Goal: Information Seeking & Learning: Learn about a topic

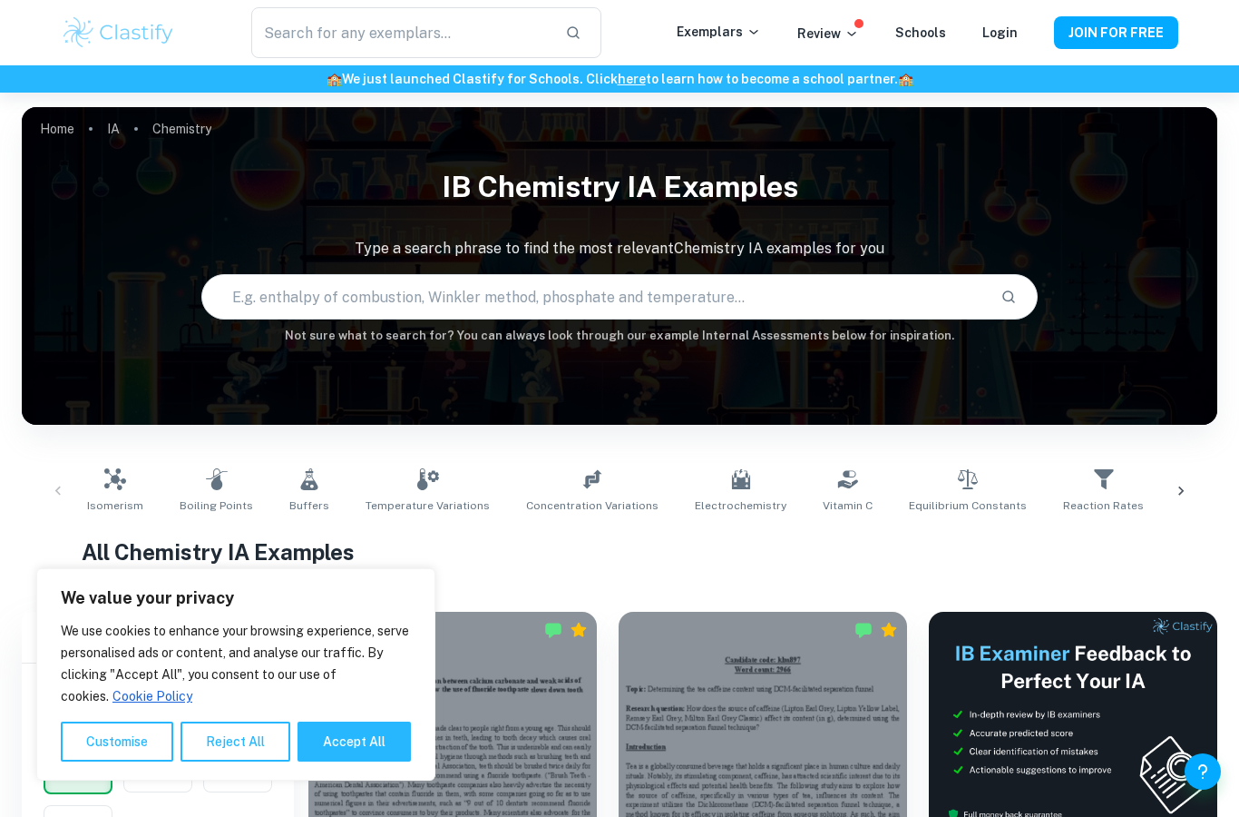
scroll to position [501, 0]
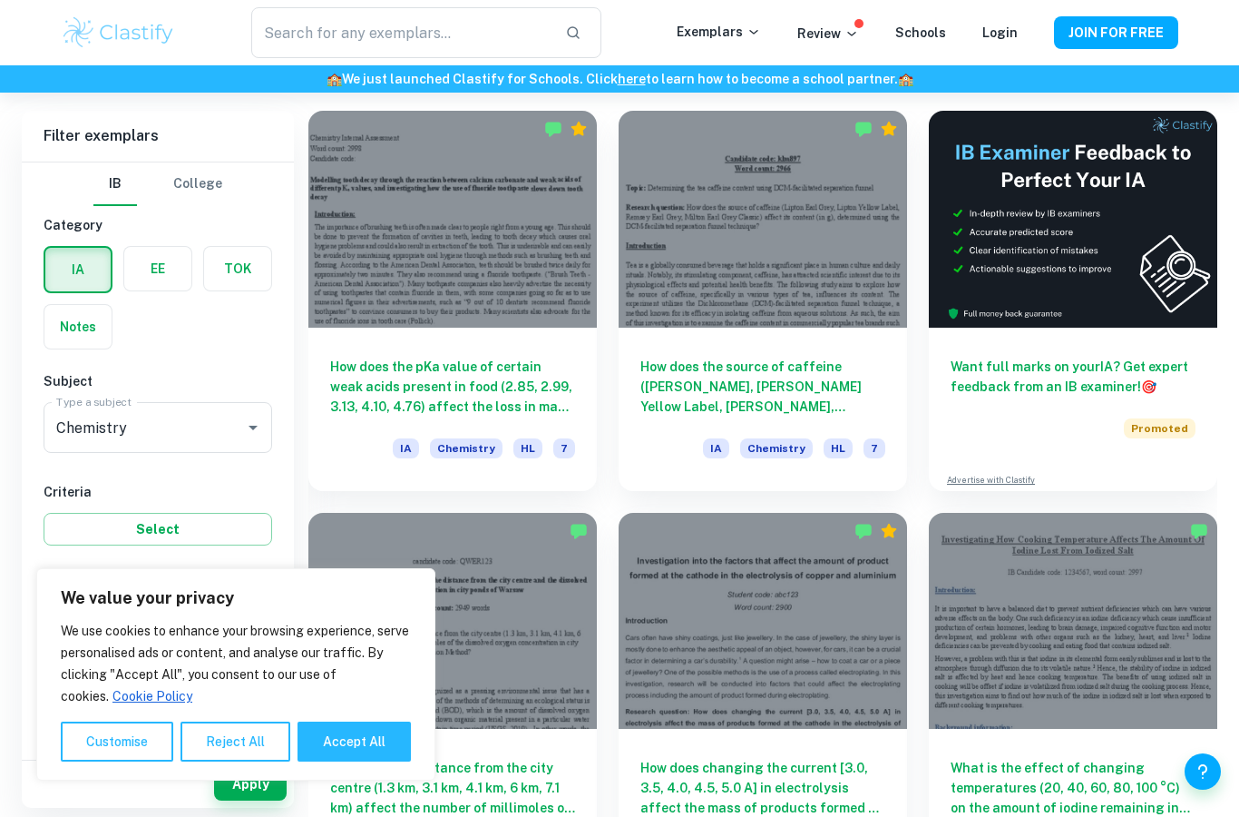
click at [828, 279] on div at bounding box center [763, 219] width 289 height 217
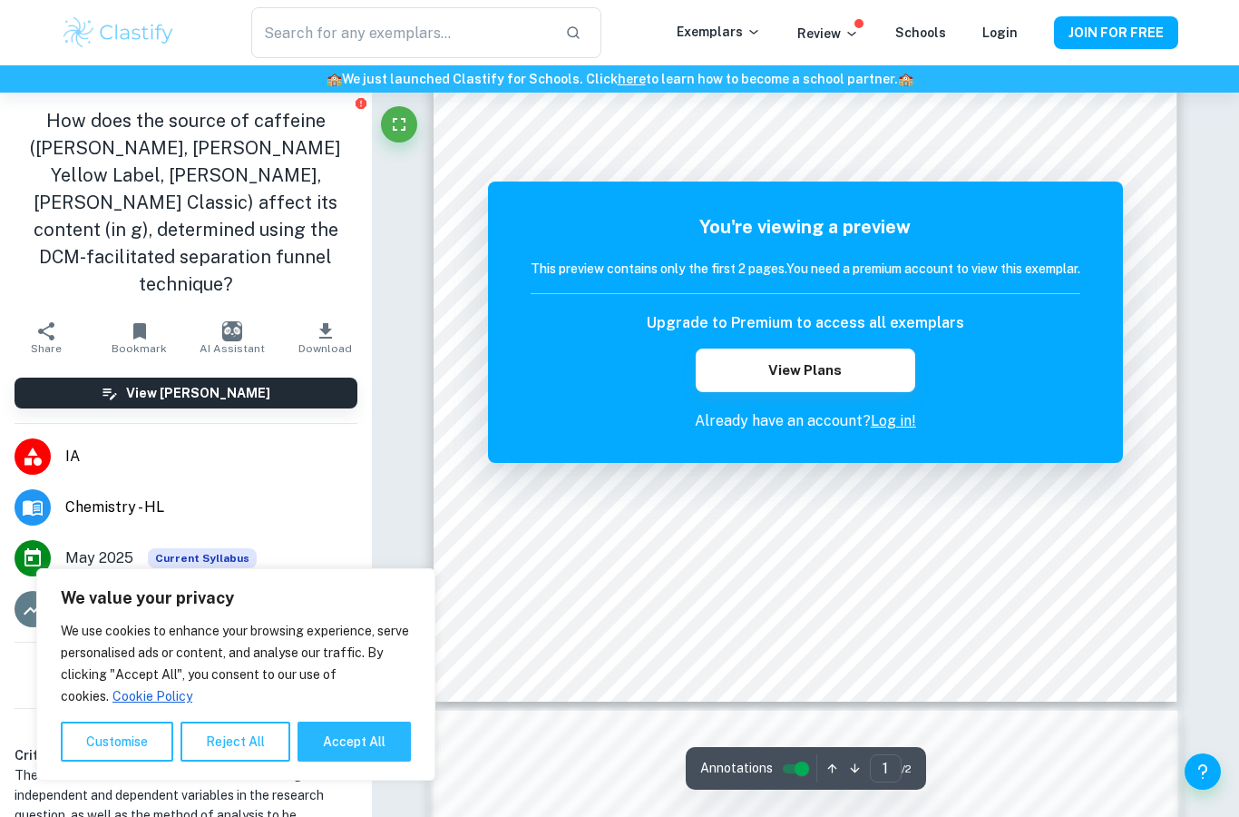
scroll to position [438, 0]
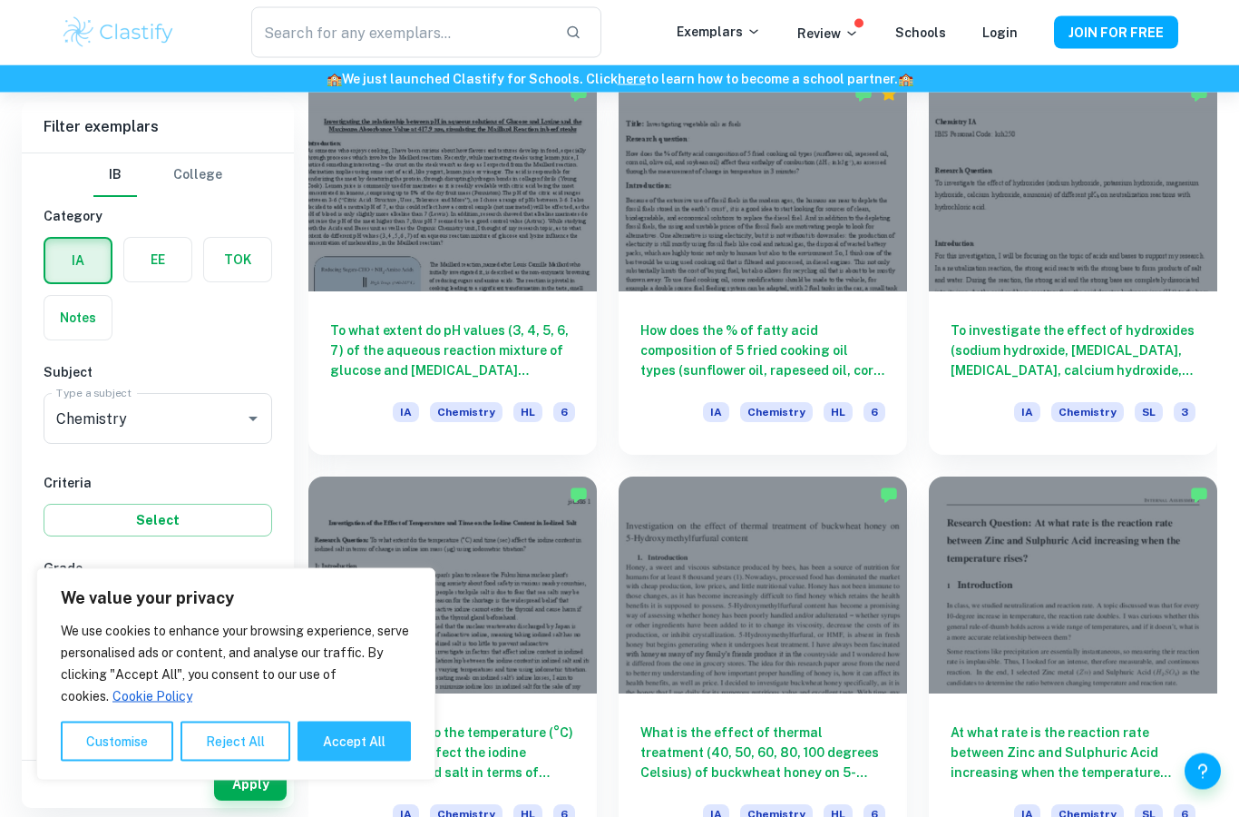
scroll to position [4150, 0]
click at [795, 236] on div at bounding box center [763, 183] width 289 height 217
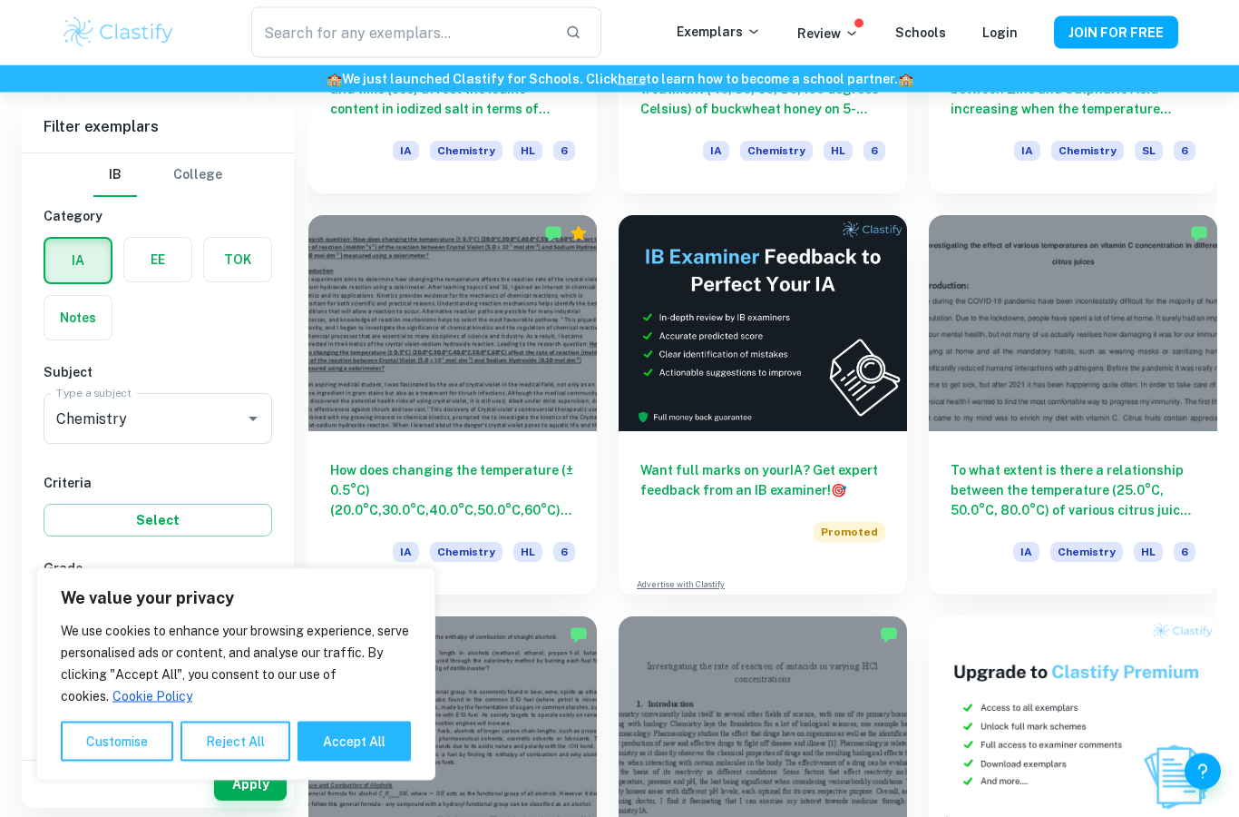
scroll to position [4769, 0]
